Goal: Task Accomplishment & Management: Complete application form

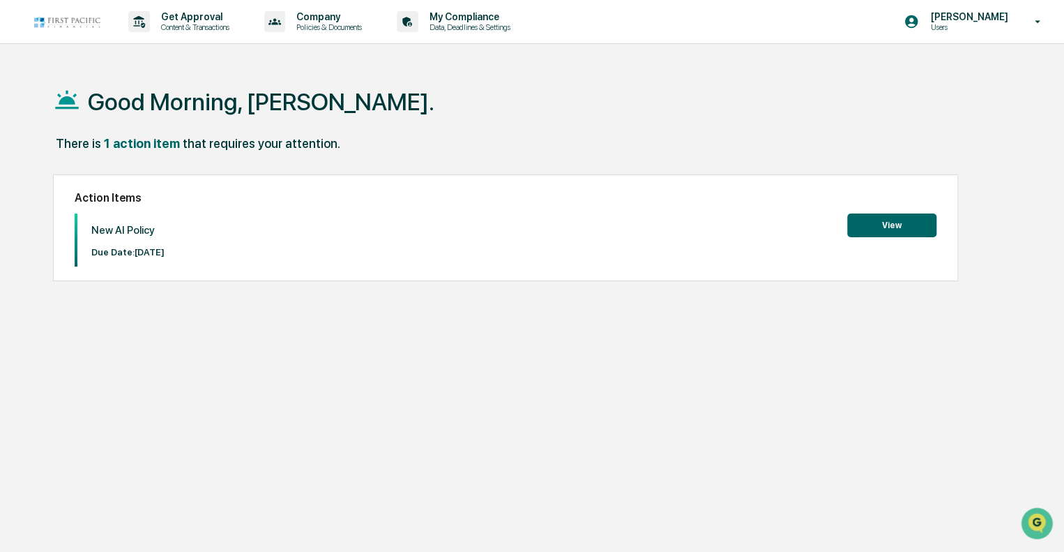
click at [907, 220] on button "View" at bounding box center [892, 225] width 89 height 24
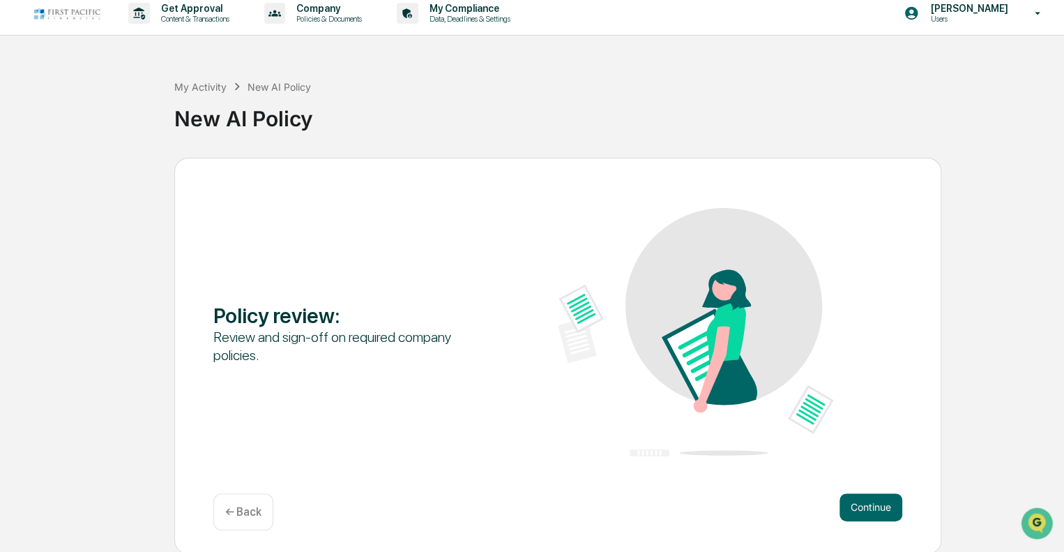
scroll to position [9, 0]
click at [860, 502] on button "Continue" at bounding box center [871, 506] width 63 height 28
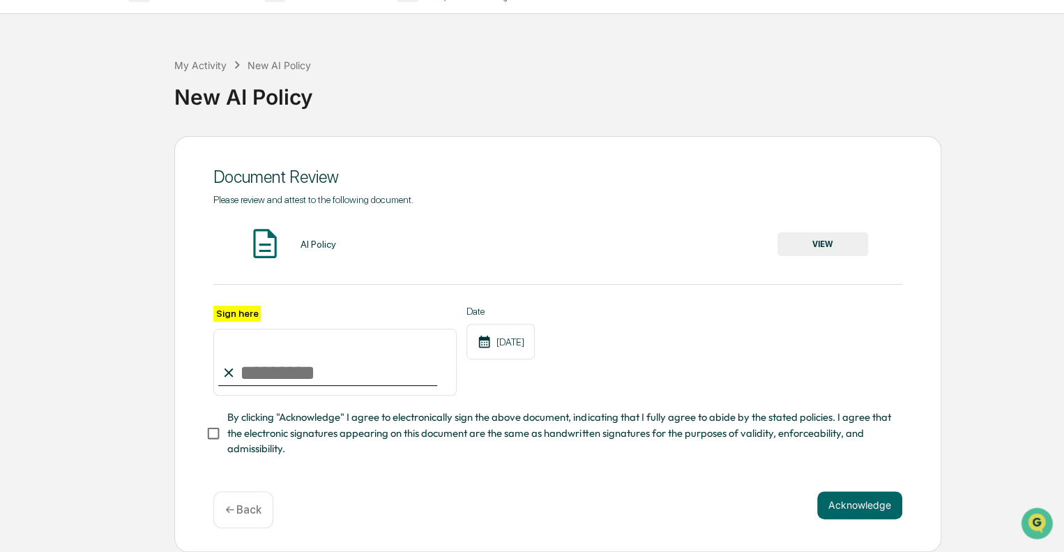
scroll to position [34, 0]
click at [820, 246] on button "VIEW" at bounding box center [823, 244] width 91 height 24
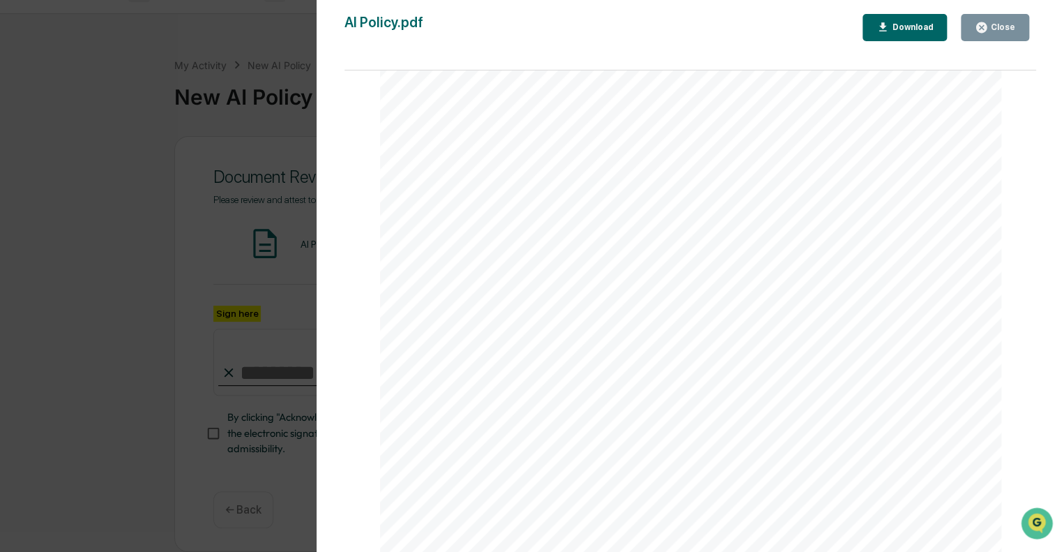
scroll to position [201, 0]
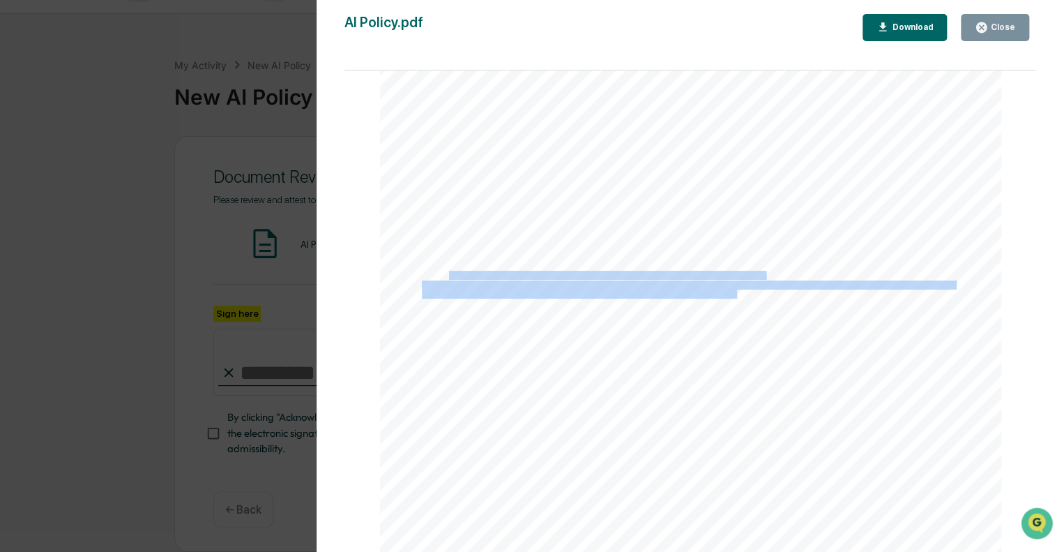
drag, startPoint x: 445, startPoint y: 273, endPoint x: 734, endPoint y: 292, distance: 289.4
click at [734, 292] on div "v 3. 10 Compliance Manual Artificial Intelligence Policy This AI Policy outline…" at bounding box center [691, 304] width 622 height 805
click at [734, 292] on span "cybersecurity risks to the Firm, they must promptly contact the Chief Complianc…" at bounding box center [663, 294] width 483 height 8
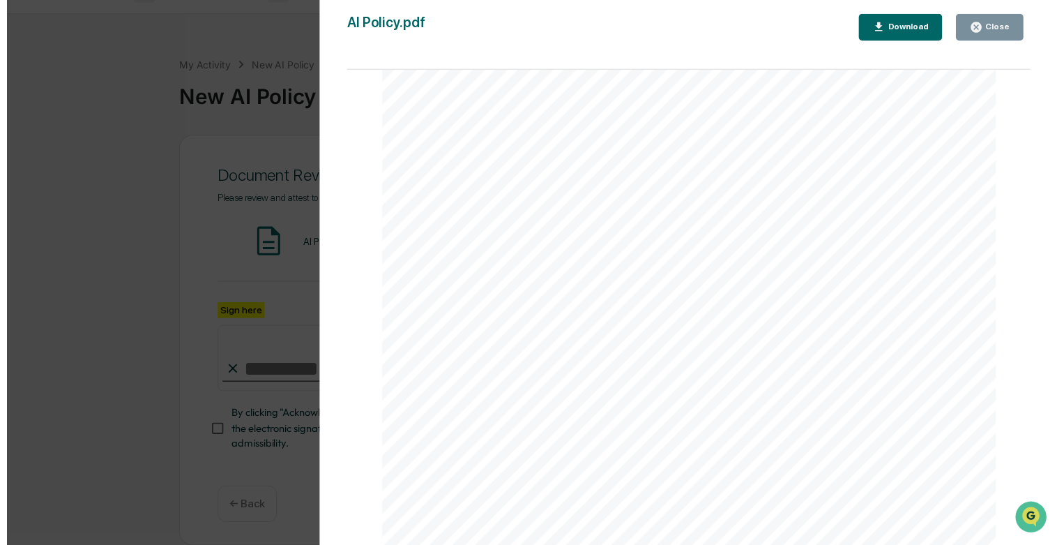
scroll to position [0, 0]
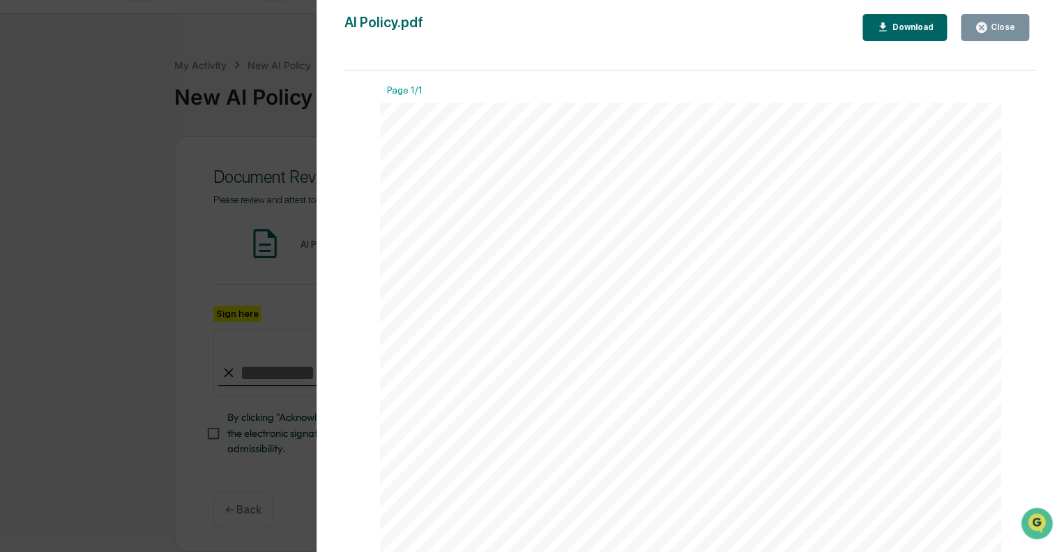
click at [1001, 27] on div "Close" at bounding box center [1001, 27] width 27 height 10
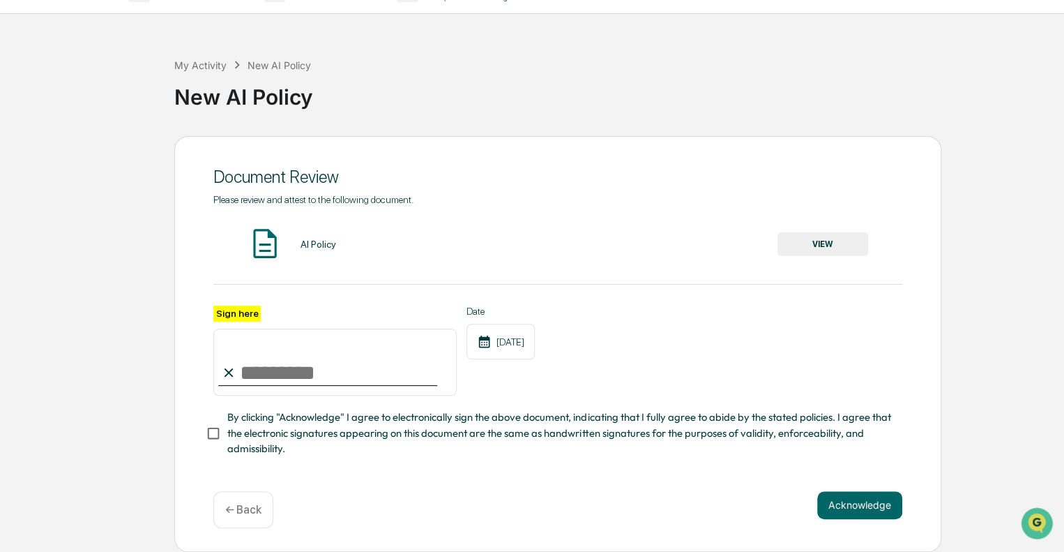
click at [251, 375] on input "Sign here" at bounding box center [334, 362] width 243 height 67
type input "**********"
click at [854, 505] on button "Acknowledge" at bounding box center [860, 505] width 85 height 28
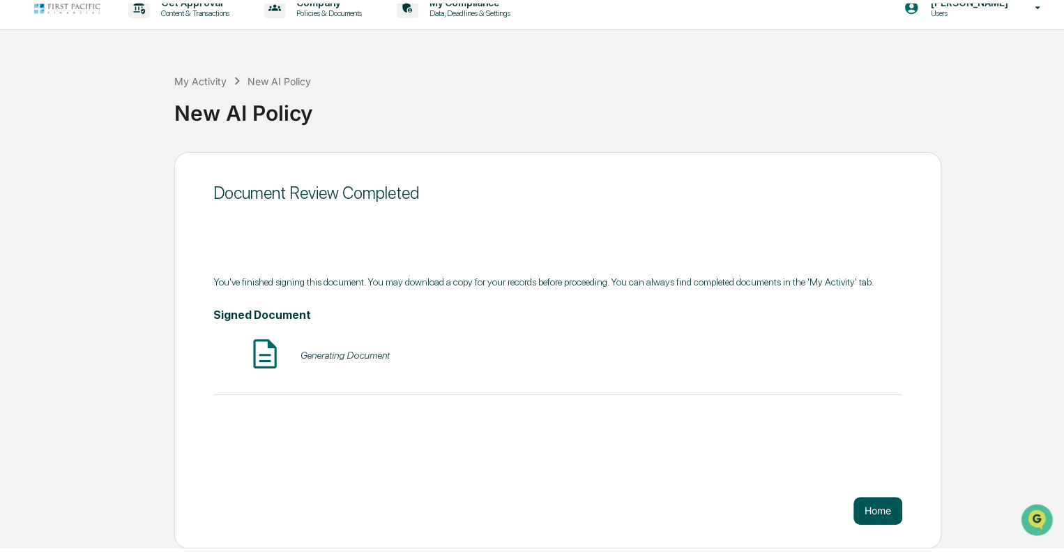
scroll to position [9, 0]
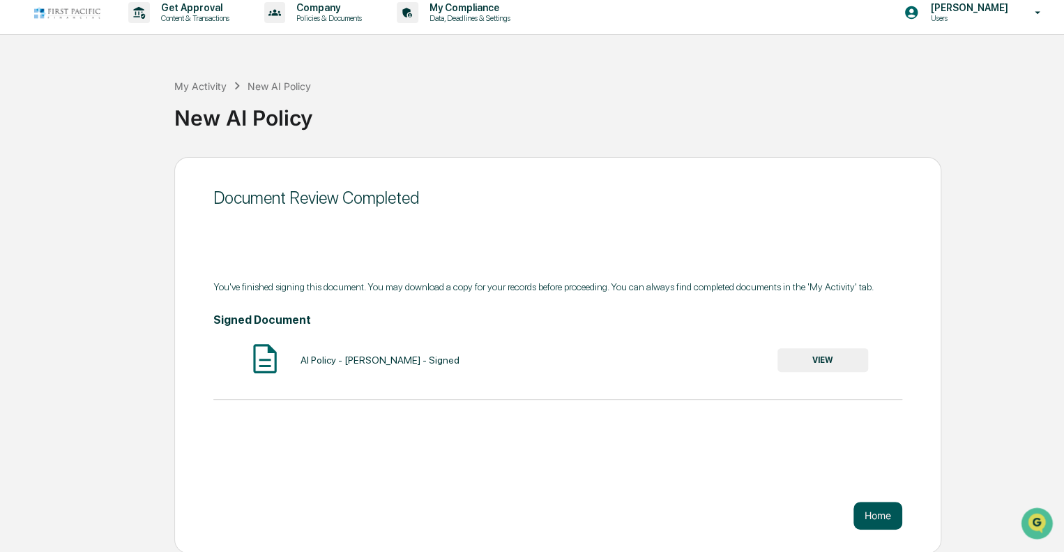
click at [877, 518] on button "Home" at bounding box center [878, 516] width 49 height 28
